Goal: Find specific page/section: Find specific page/section

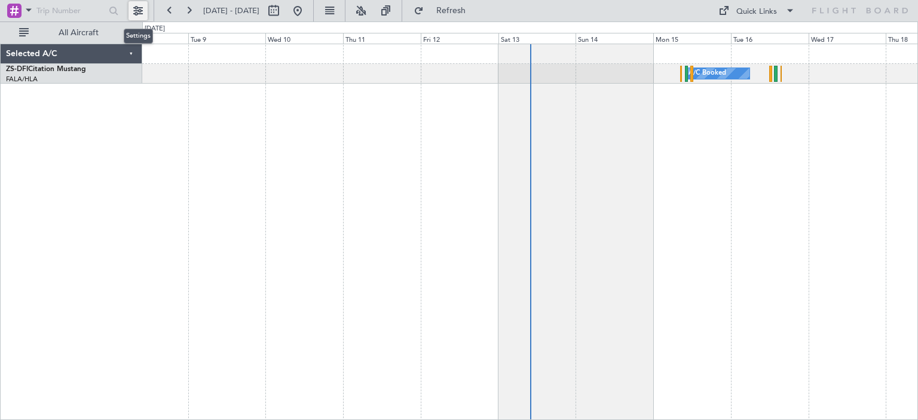
click at [137, 10] on button at bounding box center [137, 10] width 19 height 19
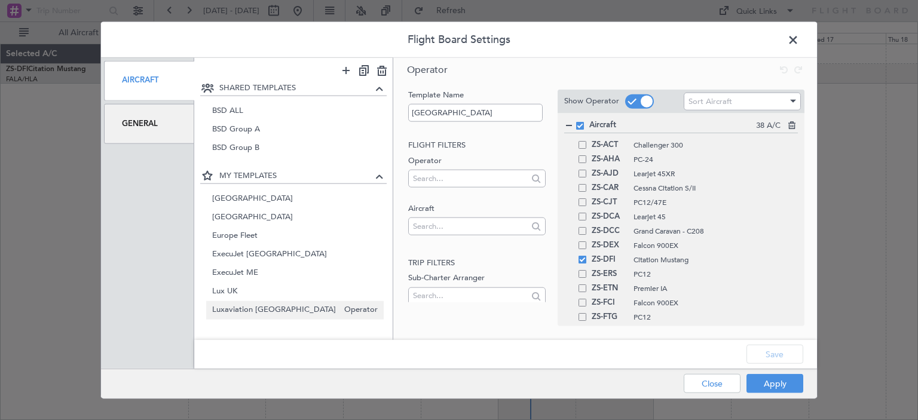
click at [280, 309] on span "Luxaviation Belgium" at bounding box center [275, 310] width 127 height 13
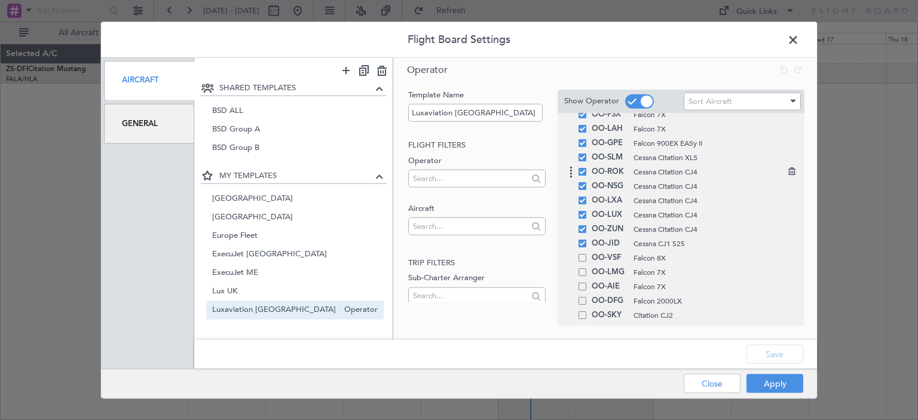
scroll to position [75, 0]
click at [247, 219] on span "Belgium" at bounding box center [275, 217] width 127 height 13
type input "Belgium"
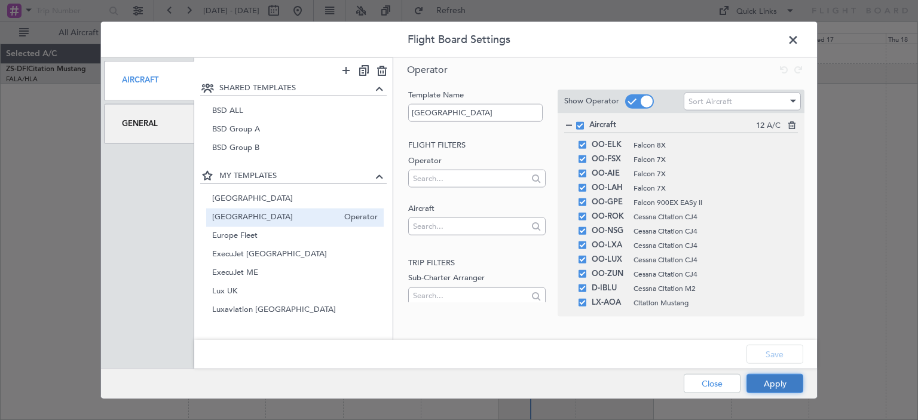
click at [790, 388] on button "Apply" at bounding box center [774, 383] width 57 height 19
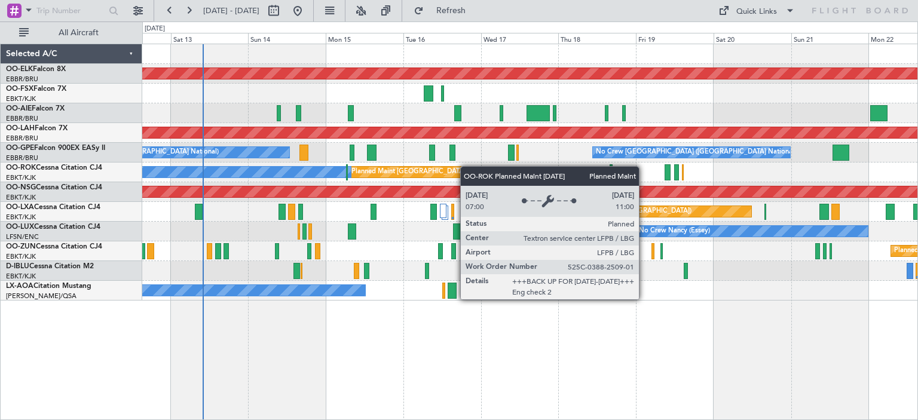
click at [381, 176] on div "Planned Maint Kortrijk-Wevelgem Planned Maint Kortrijk-Wevelgem Planned Maint L…" at bounding box center [529, 172] width 775 height 256
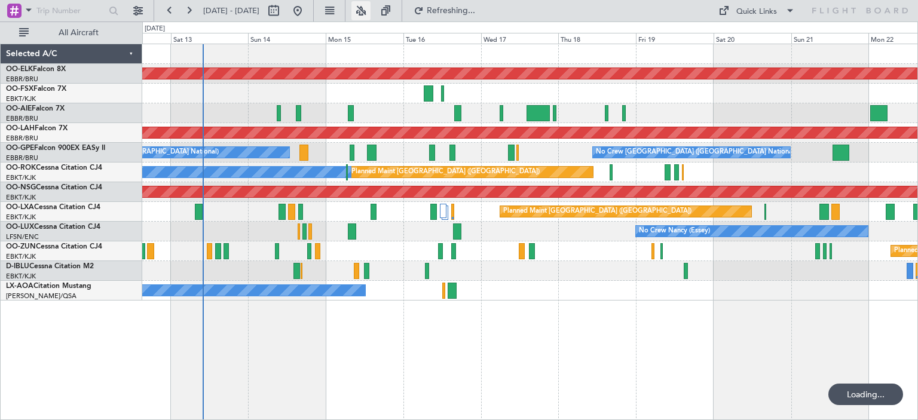
click at [370, 7] on button at bounding box center [360, 10] width 19 height 19
